Goal: Check status: Check status

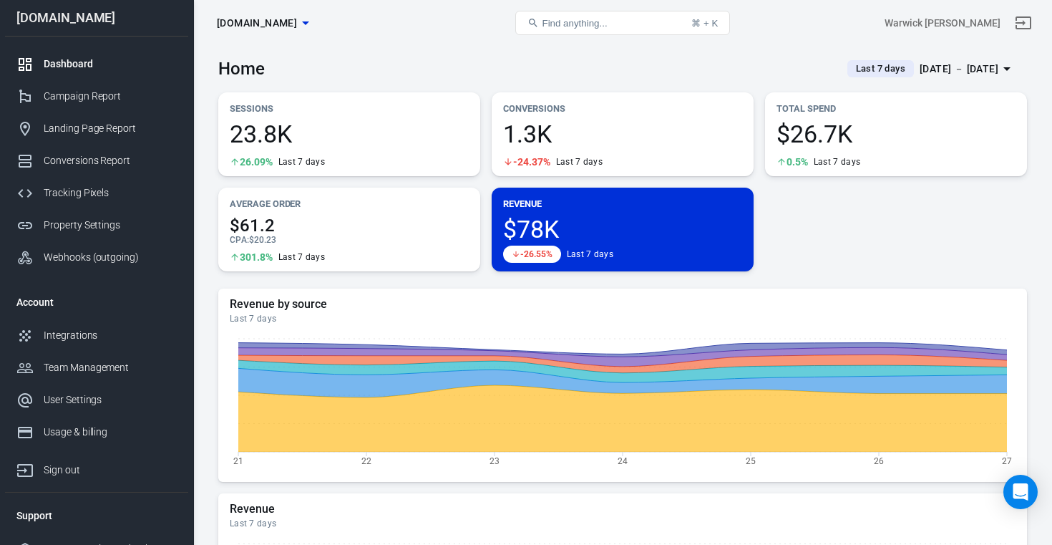
click at [966, 71] on div "[DATE] － [DATE]" at bounding box center [959, 69] width 79 height 18
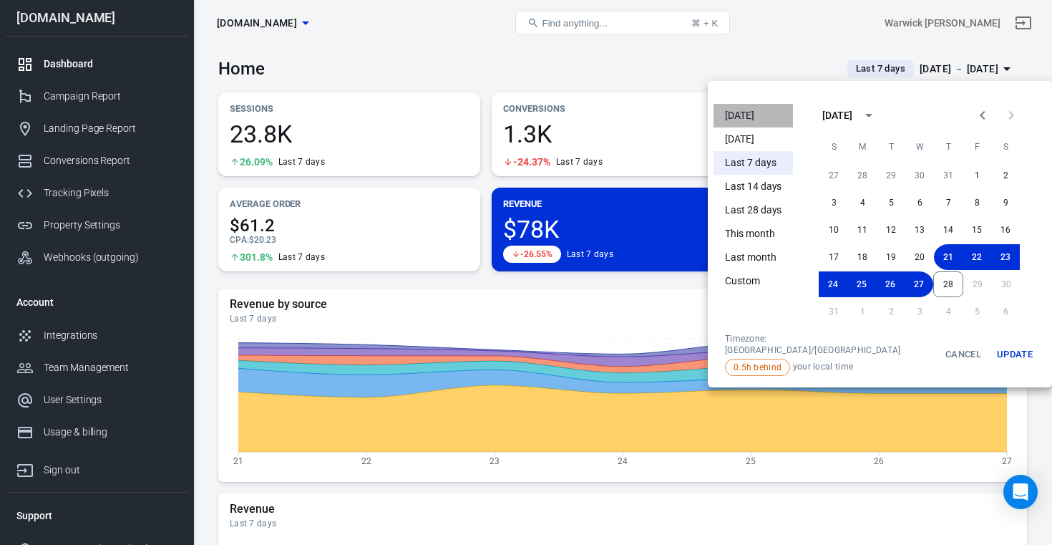
click at [762, 117] on li "[DATE]" at bounding box center [753, 116] width 79 height 24
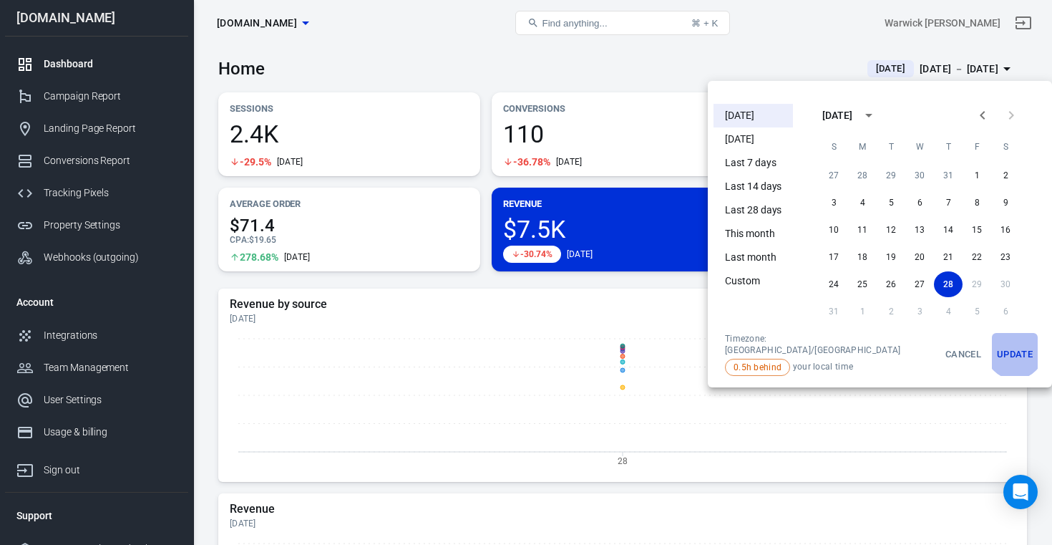
click at [992, 350] on button "Update" at bounding box center [1015, 354] width 46 height 43
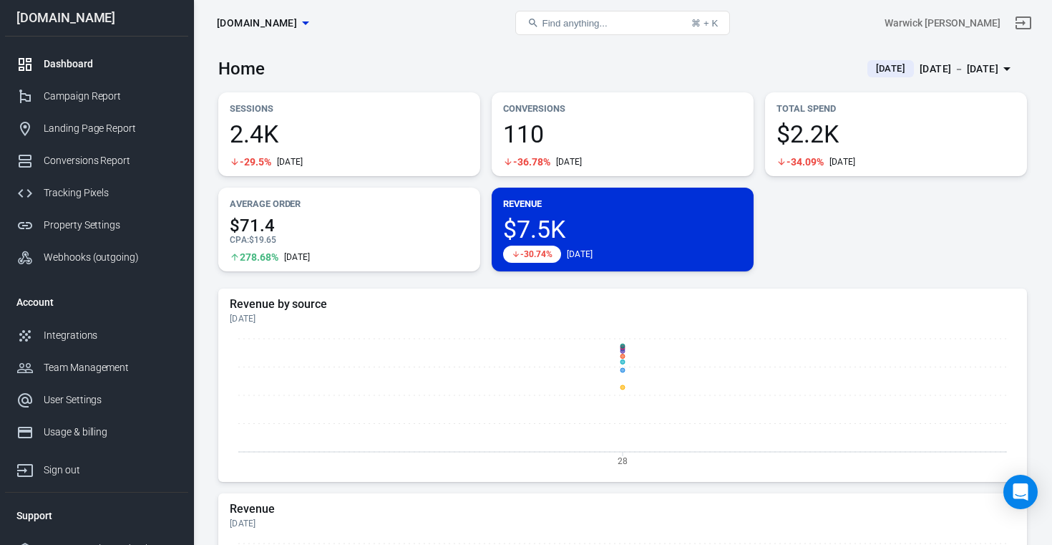
click at [956, 67] on div "[DATE] － [DATE]" at bounding box center [959, 69] width 79 height 18
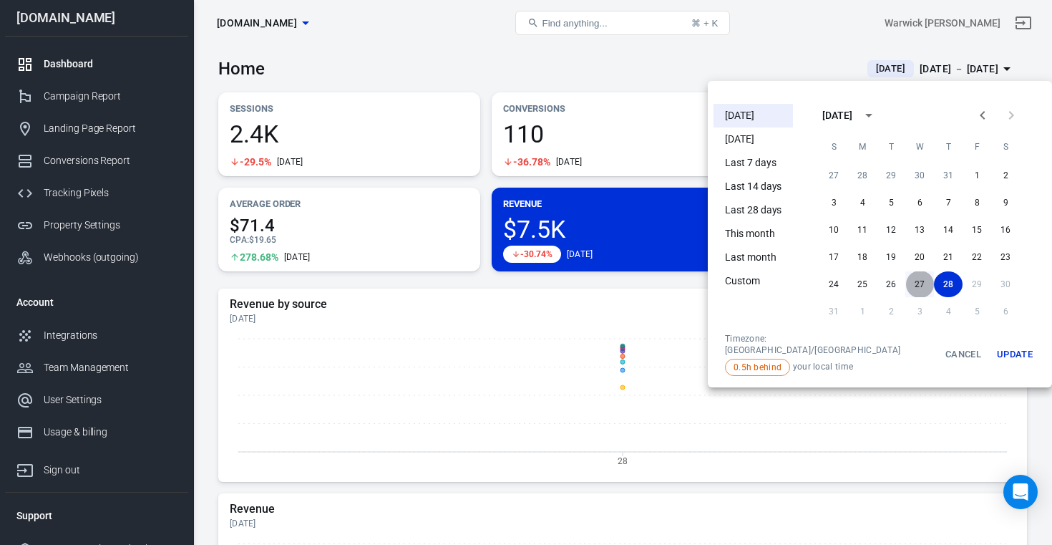
click at [905, 273] on button "27" at bounding box center [919, 284] width 29 height 26
click at [992, 351] on button "Update" at bounding box center [1015, 354] width 46 height 43
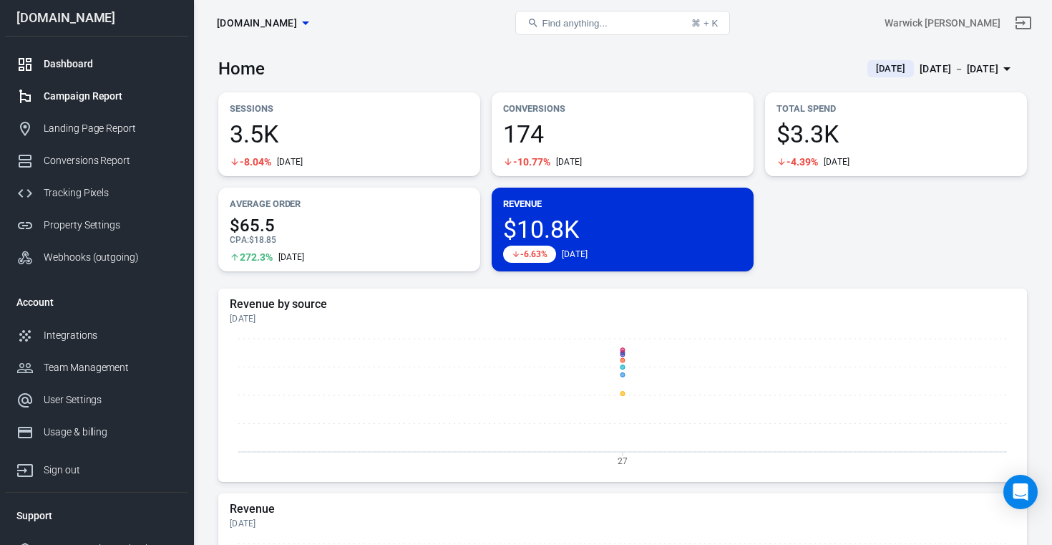
click at [112, 102] on div "Campaign Report" at bounding box center [110, 96] width 133 height 15
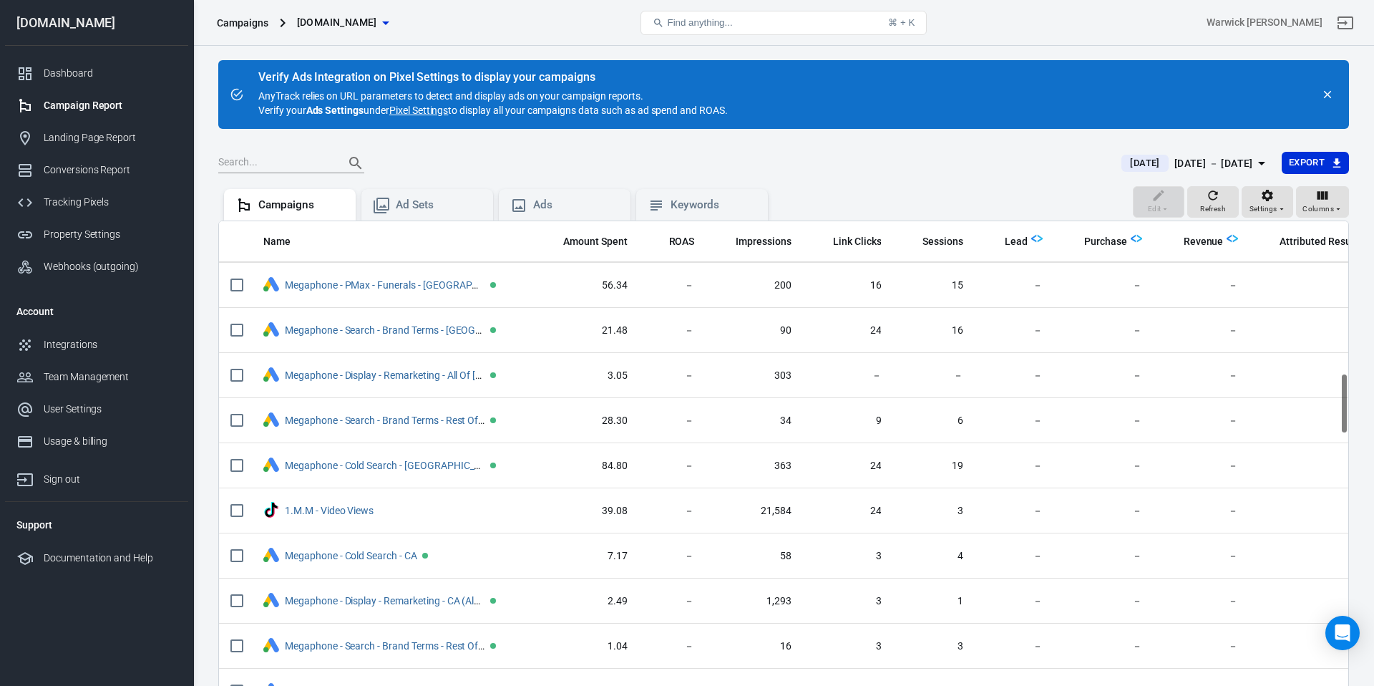
scroll to position [507, 0]
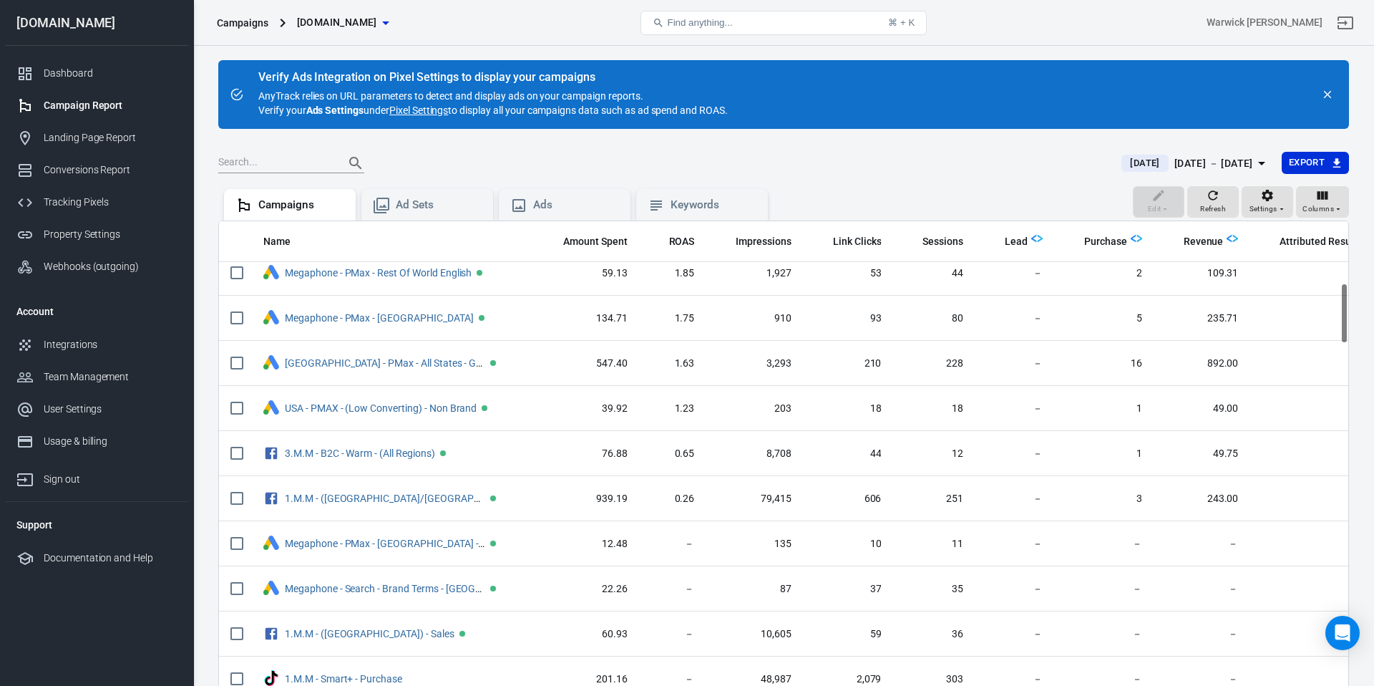
click at [1051, 167] on div "[DATE] － [DATE]" at bounding box center [1214, 164] width 79 height 18
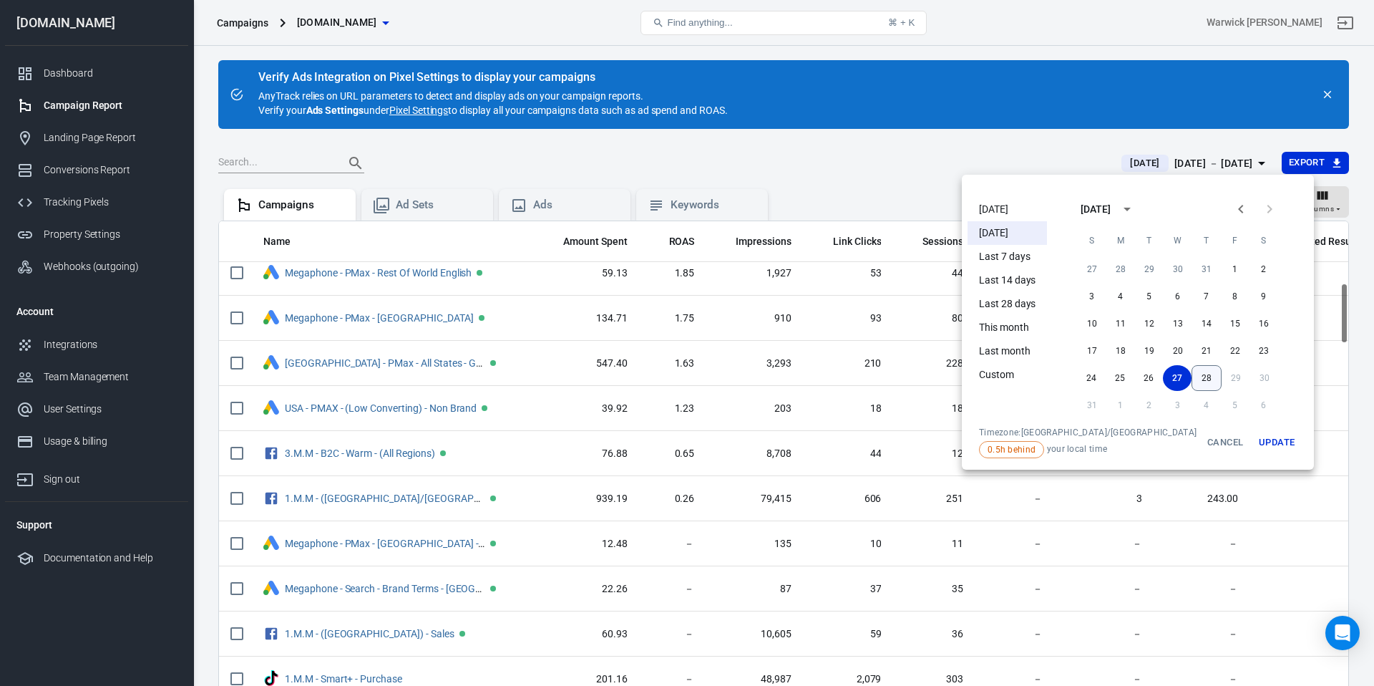
click at [1051, 379] on button "28" at bounding box center [1207, 378] width 30 height 26
click at [1051, 379] on button "28" at bounding box center [1206, 378] width 29 height 26
click at [1051, 462] on div "[DATE] [DATE] Last 7 days Last 14 days Last 28 days This month Last month Custo…" at bounding box center [1138, 322] width 352 height 295
click at [1051, 444] on button "Update" at bounding box center [1277, 442] width 46 height 31
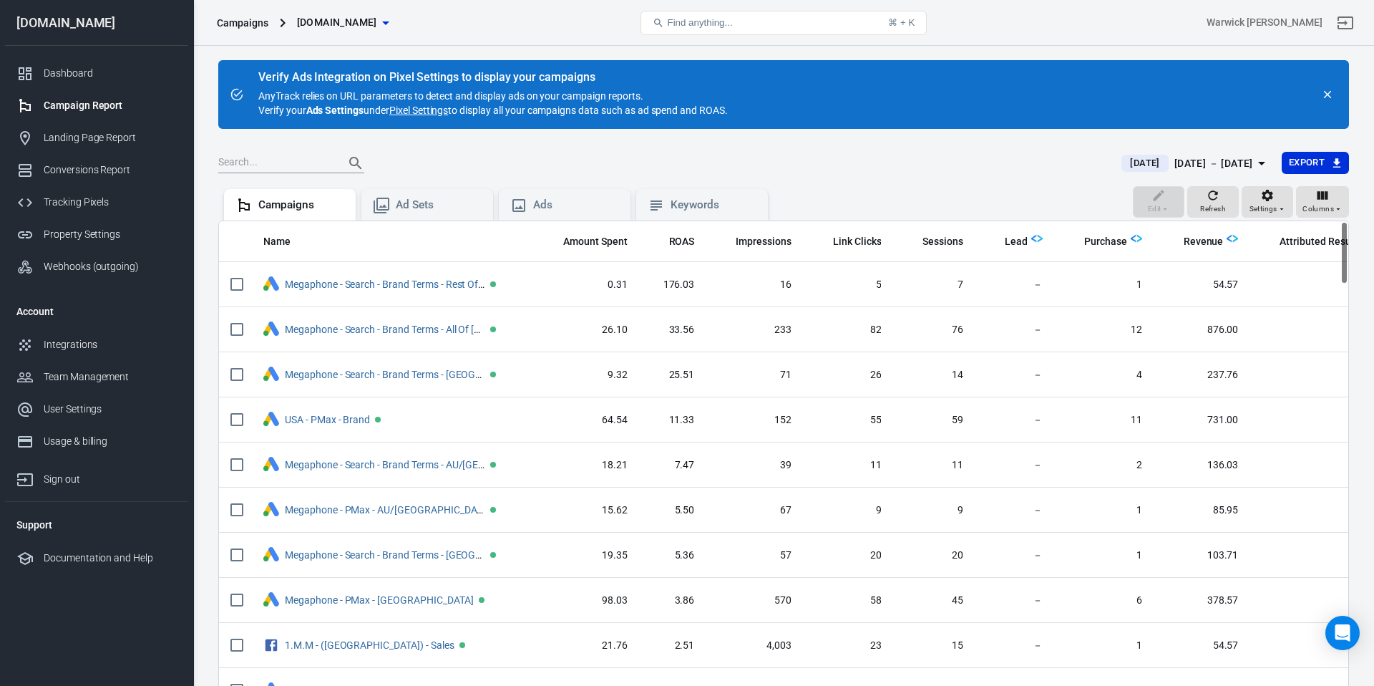
click at [1051, 167] on div "[DATE] － [DATE]" at bounding box center [1214, 164] width 79 height 18
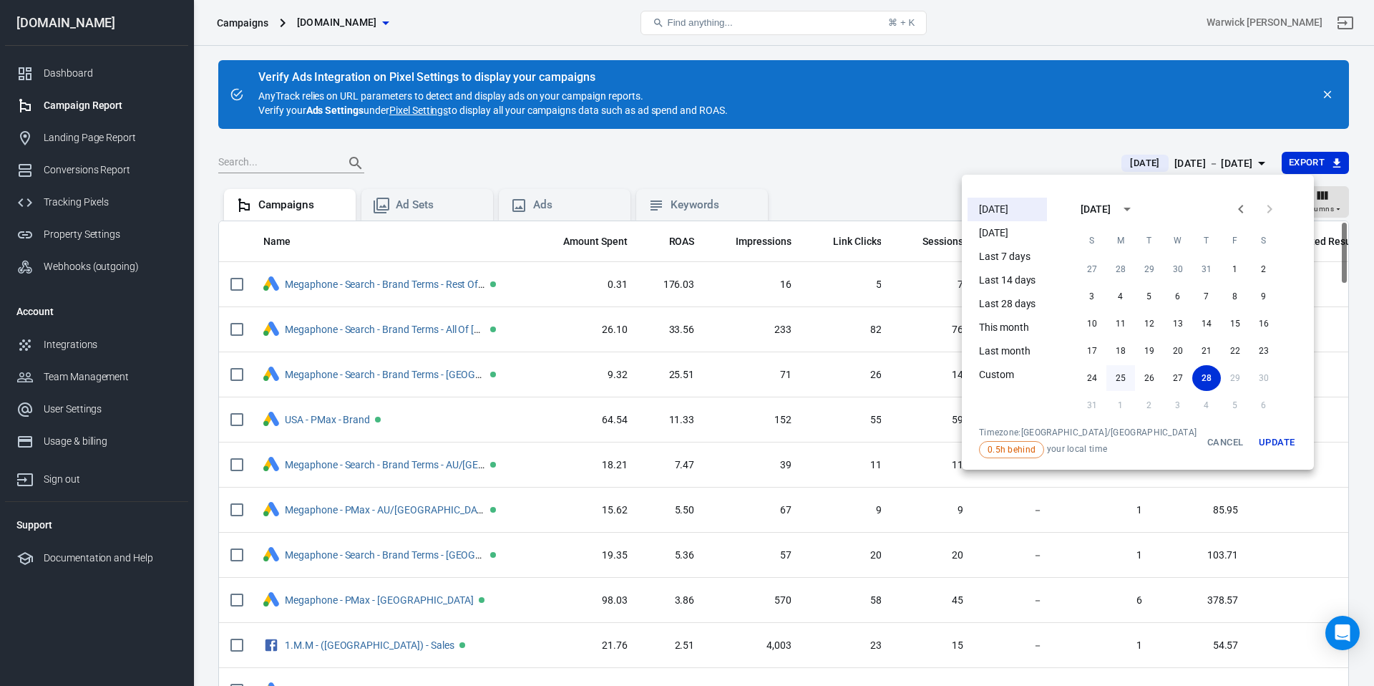
click at [1051, 378] on button "25" at bounding box center [1121, 378] width 29 height 26
click at [1051, 440] on button "Update" at bounding box center [1277, 442] width 46 height 31
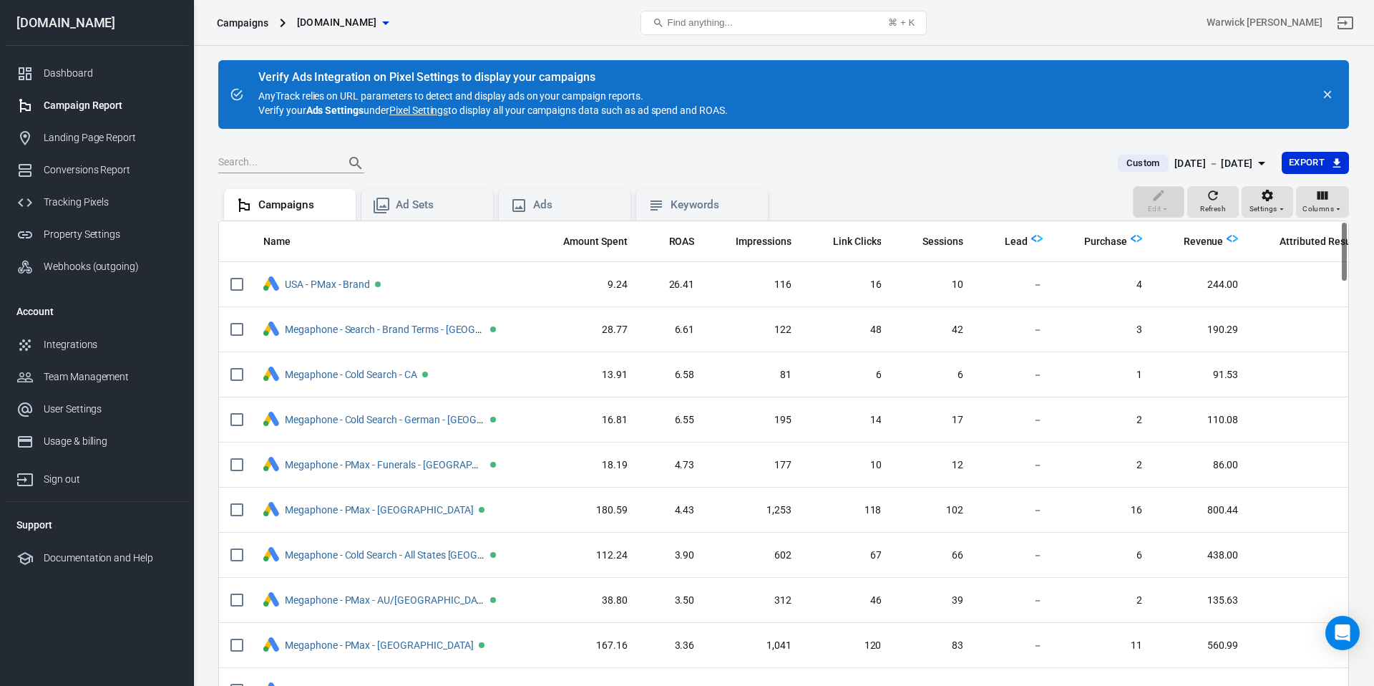
click at [1051, 167] on div "[DATE] － [DATE]" at bounding box center [1214, 164] width 79 height 18
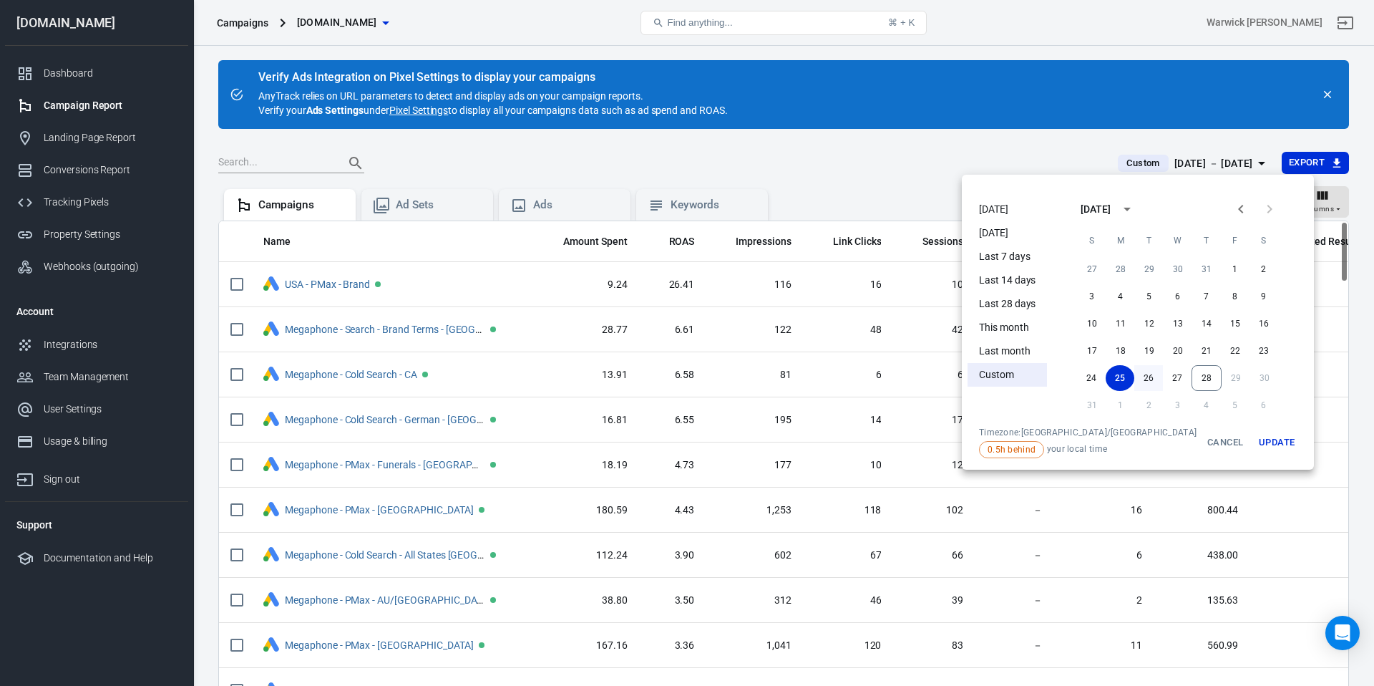
click at [1051, 382] on button "26" at bounding box center [1148, 378] width 29 height 26
click at [1051, 447] on button "Update" at bounding box center [1277, 442] width 46 height 31
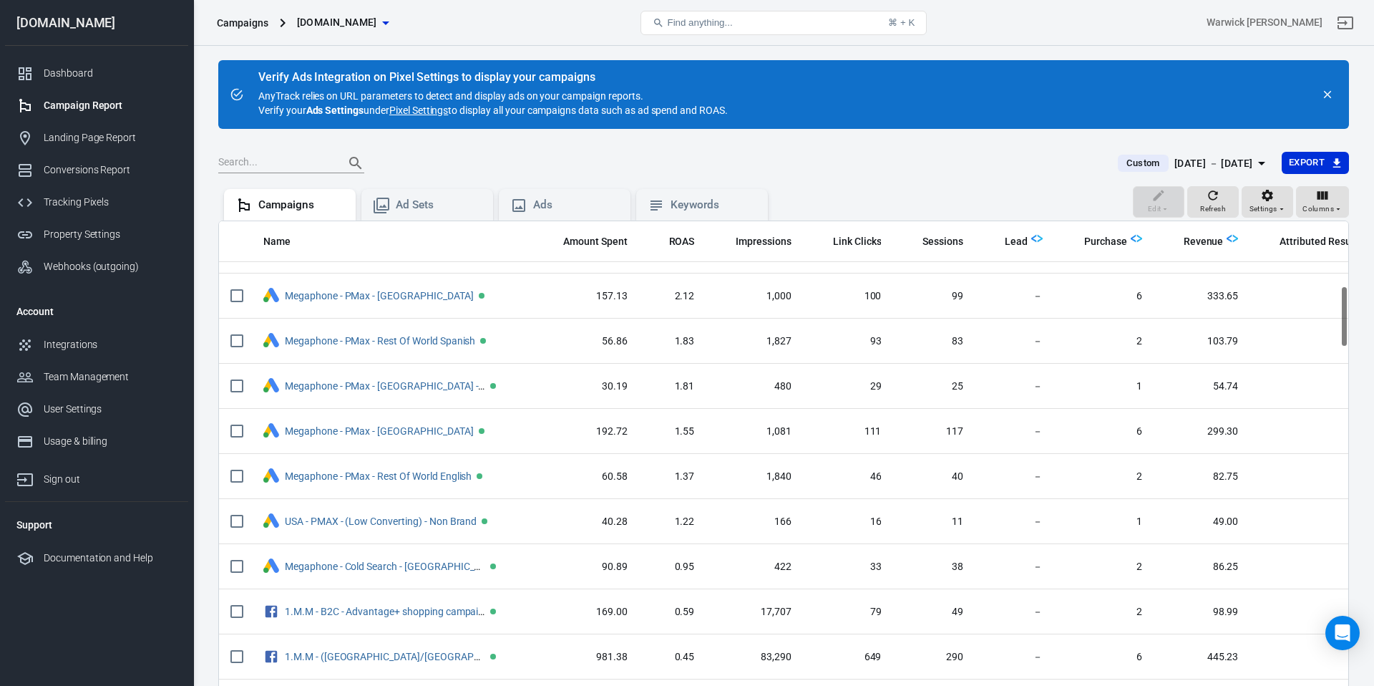
scroll to position [490, 0]
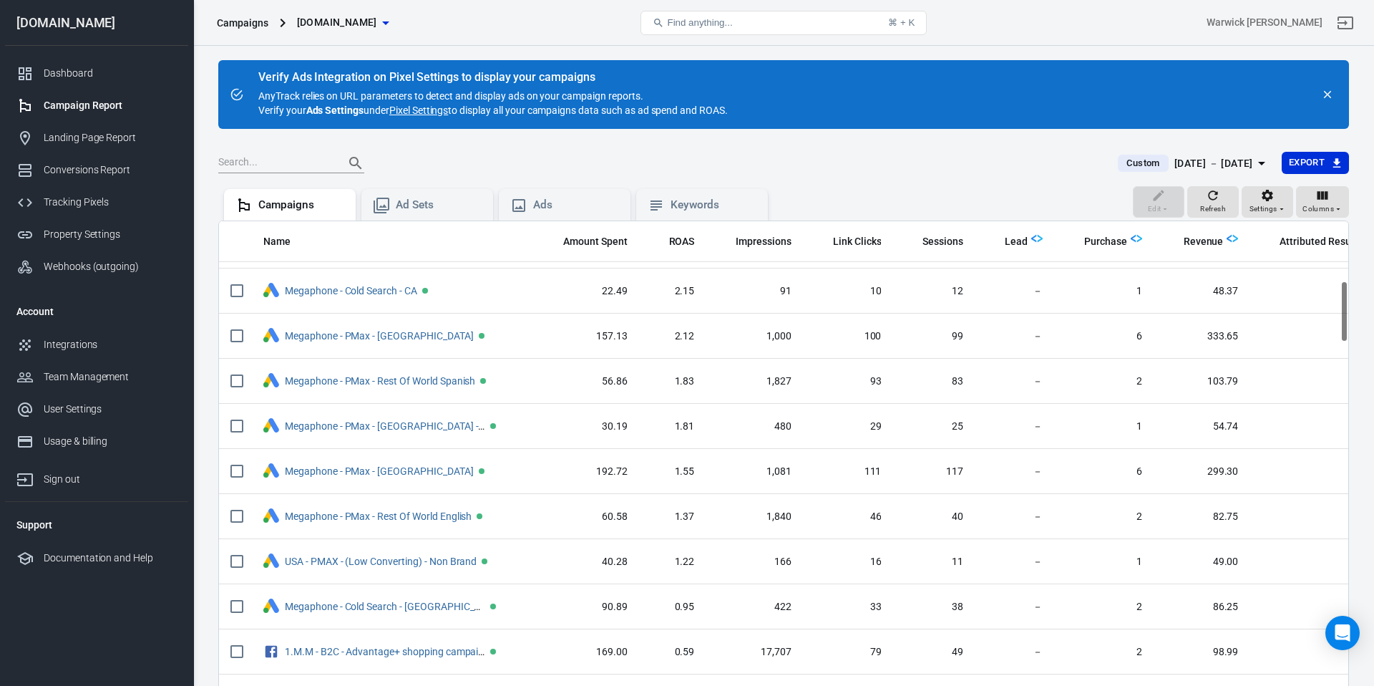
click at [1051, 169] on div "[DATE] － [DATE]" at bounding box center [1214, 164] width 79 height 18
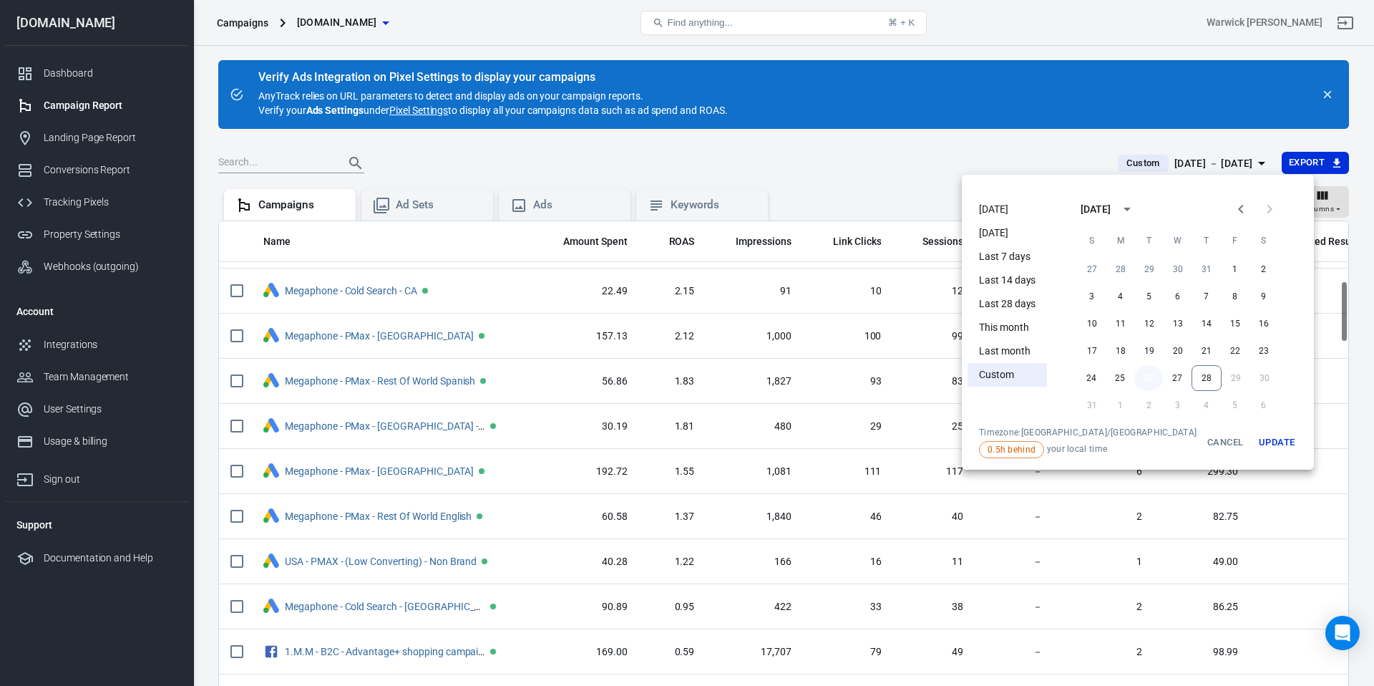
click at [1051, 376] on button "26" at bounding box center [1148, 378] width 29 height 26
click at [1051, 376] on button "28" at bounding box center [1207, 378] width 30 height 26
click at [1051, 435] on button "Update" at bounding box center [1277, 442] width 46 height 31
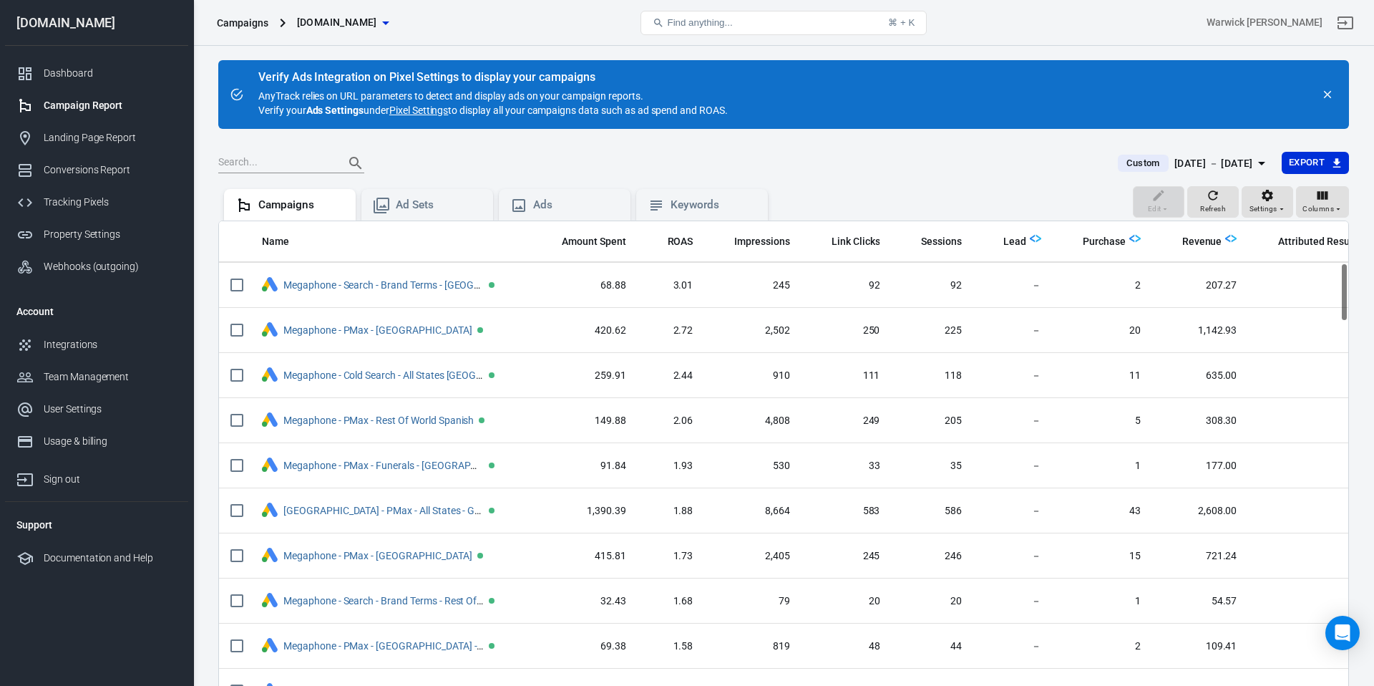
scroll to position [0, 1]
